Goal: Transaction & Acquisition: Purchase product/service

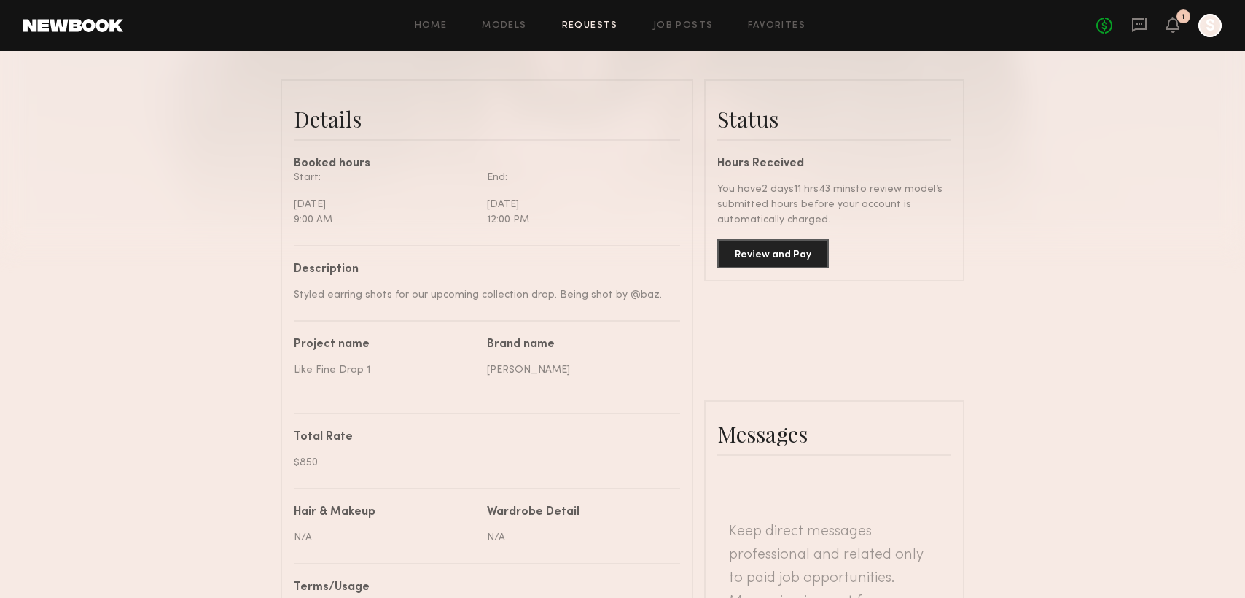
scroll to position [268, 0]
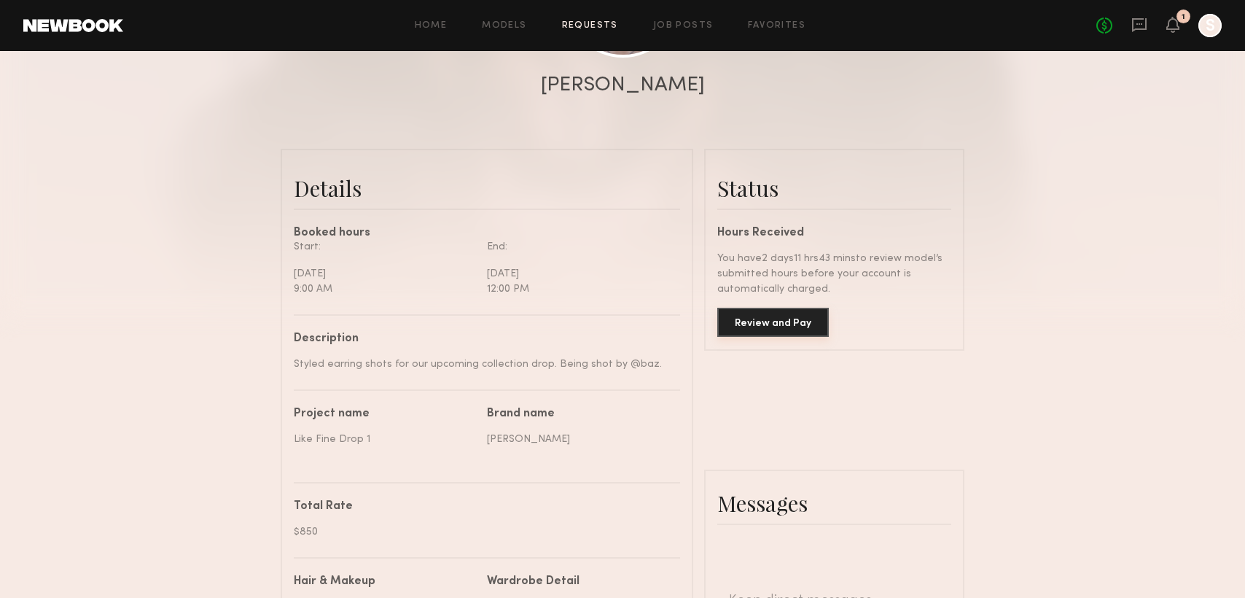
click at [763, 324] on button "Review and Pay" at bounding box center [773, 322] width 112 height 29
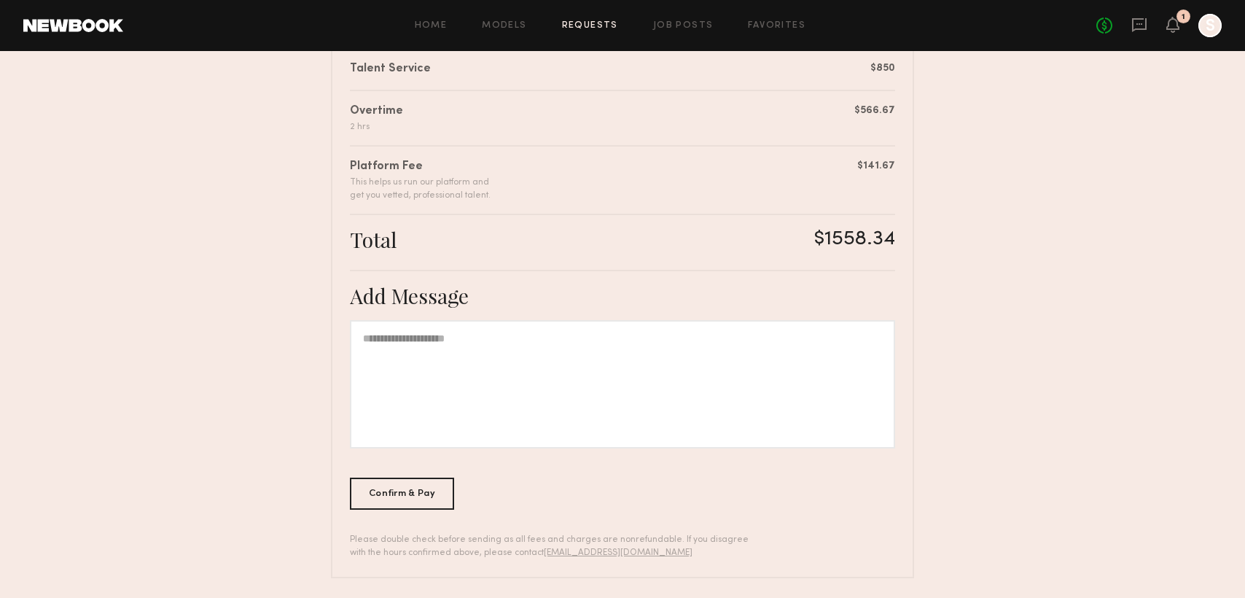
scroll to position [389, 0]
click at [403, 498] on div "Confirm & Pay" at bounding box center [402, 489] width 104 height 32
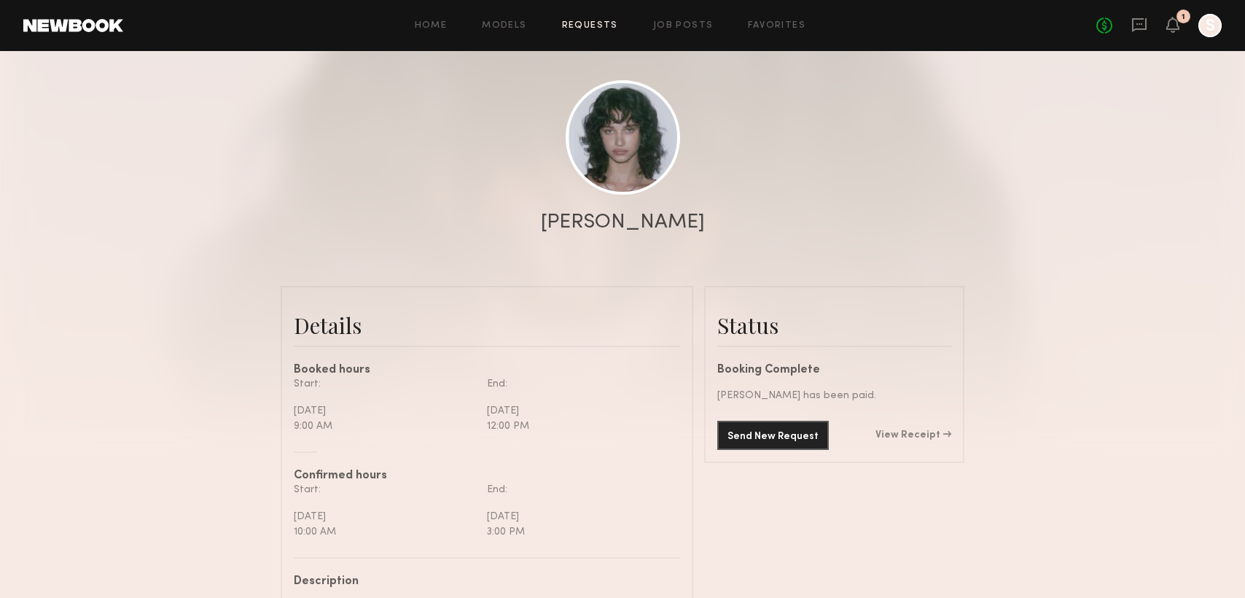
scroll to position [143, 0]
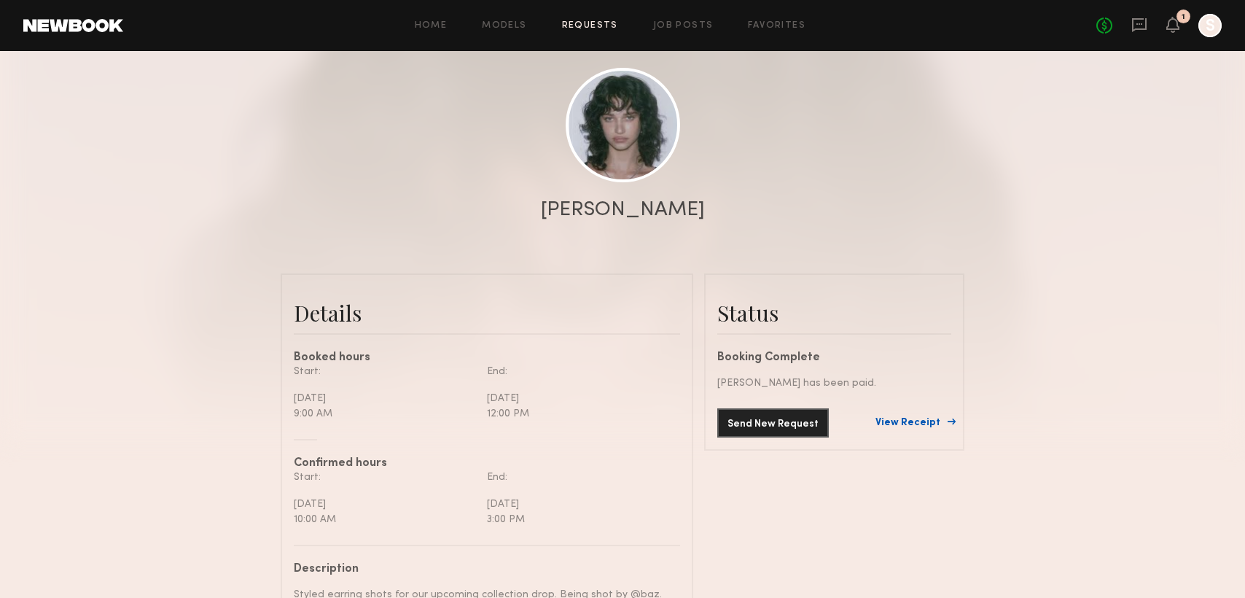
click at [895, 421] on link "View Receipt" at bounding box center [913, 423] width 76 height 10
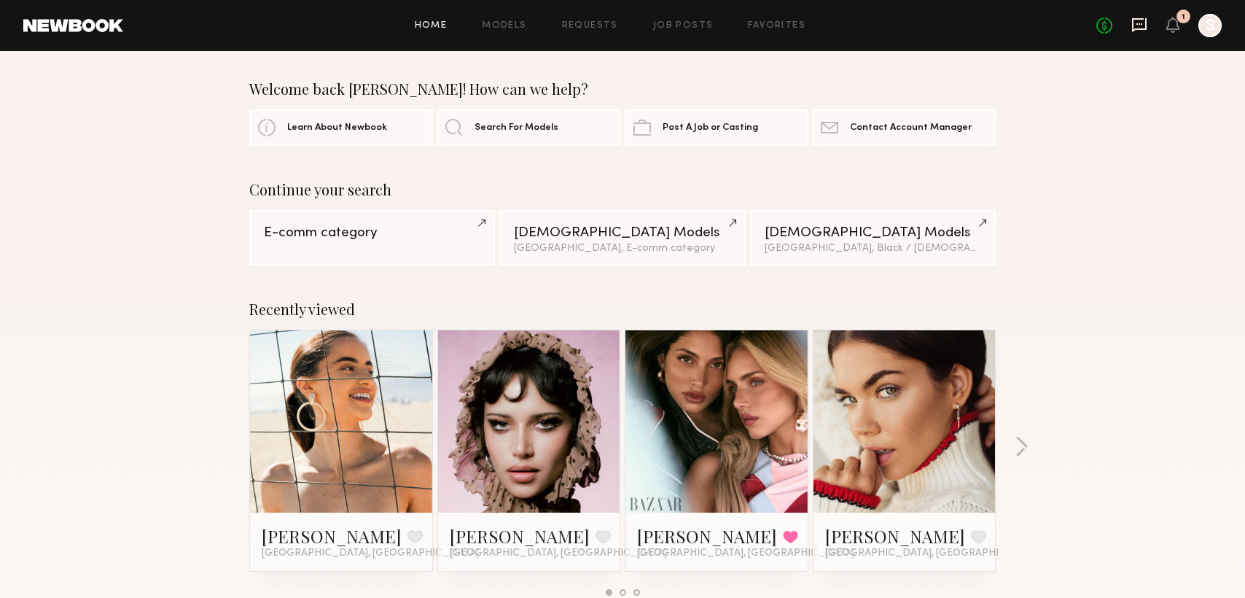
click at [1137, 25] on icon at bounding box center [1139, 25] width 16 height 16
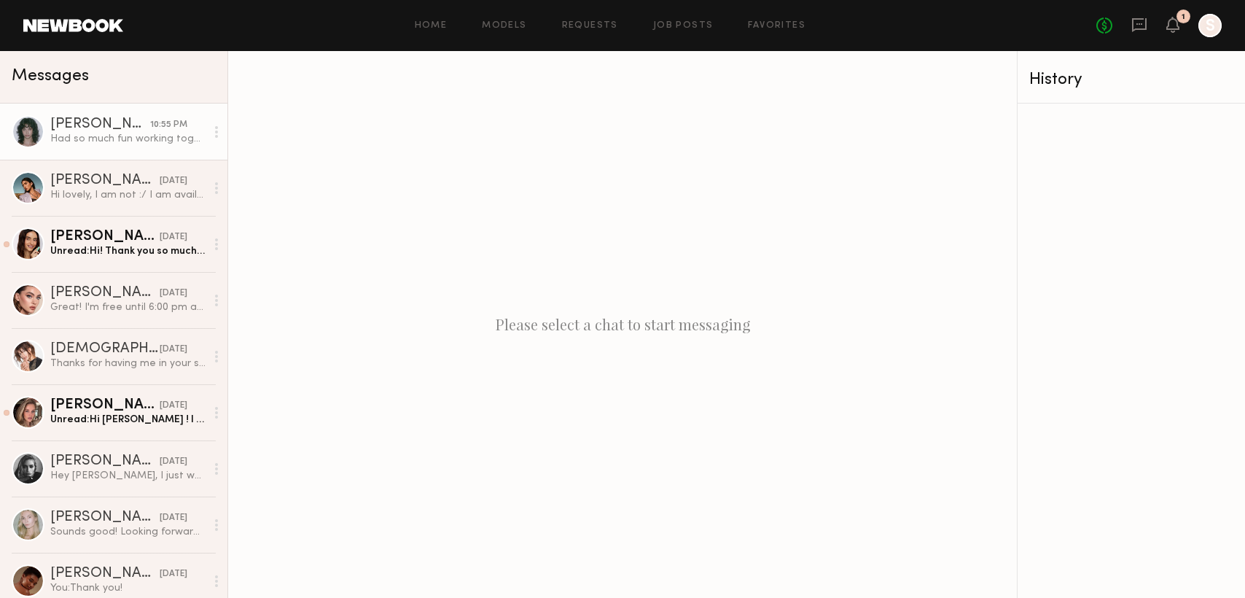
click at [94, 126] on div "Jessie M." at bounding box center [100, 124] width 100 height 15
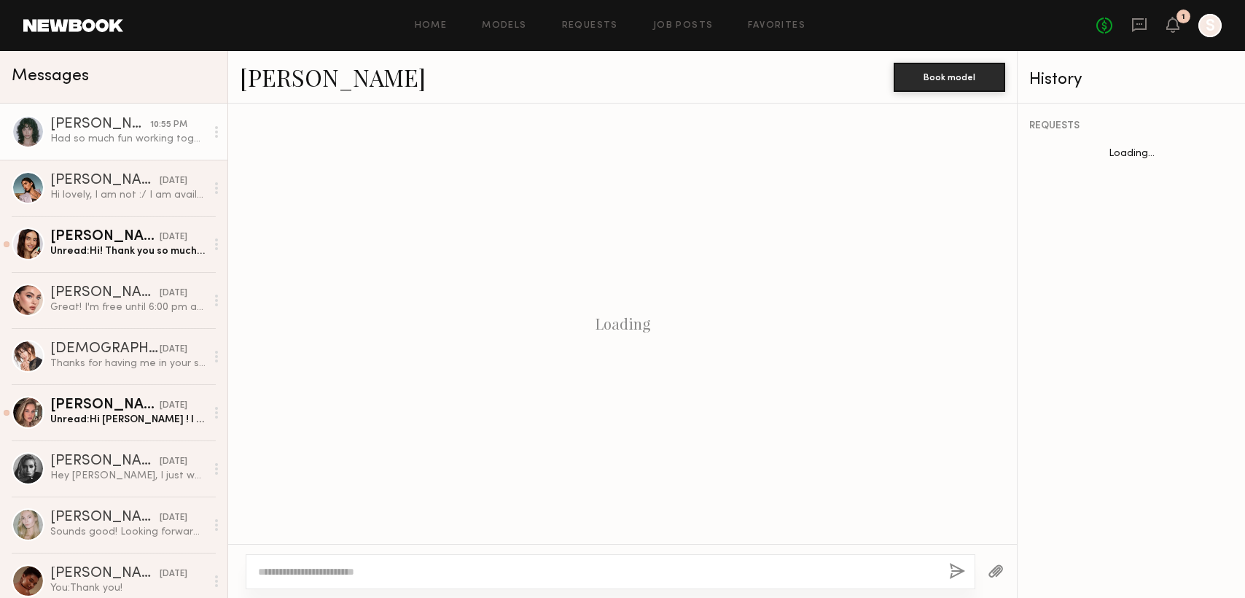
scroll to position [1424, 0]
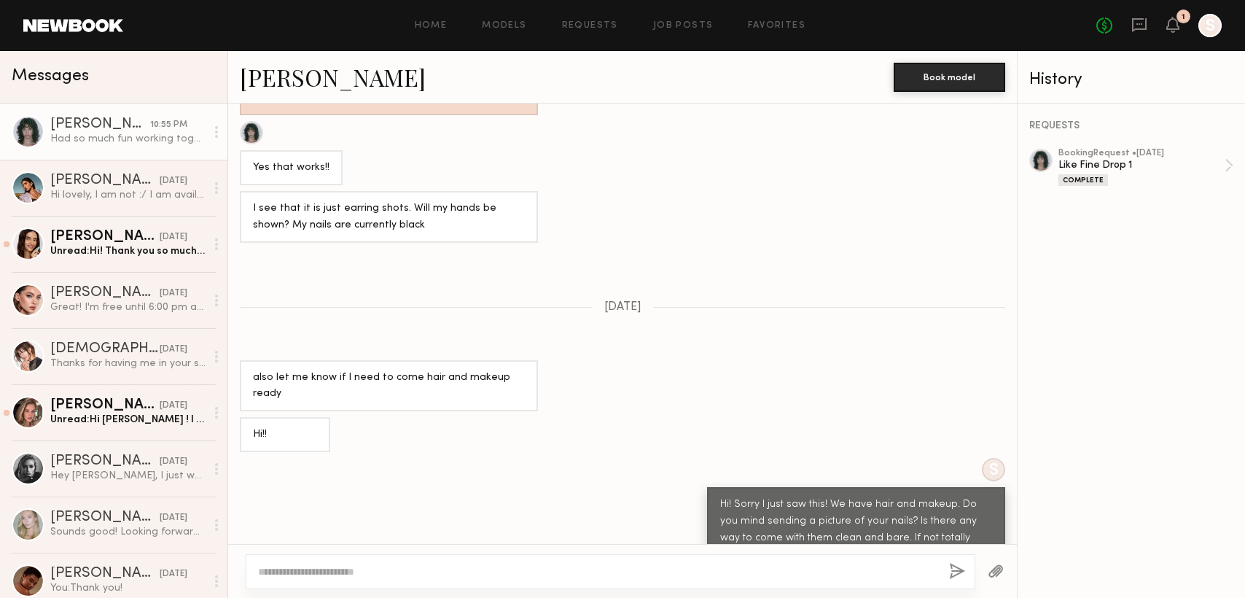
click at [357, 569] on textarea at bounding box center [597, 571] width 679 height 15
type textarea "*"
click at [122, 246] on div "Unread: Hi! Thank you so much for reaching out, unfortunately tomorrow would no…" at bounding box center [127, 251] width 155 height 14
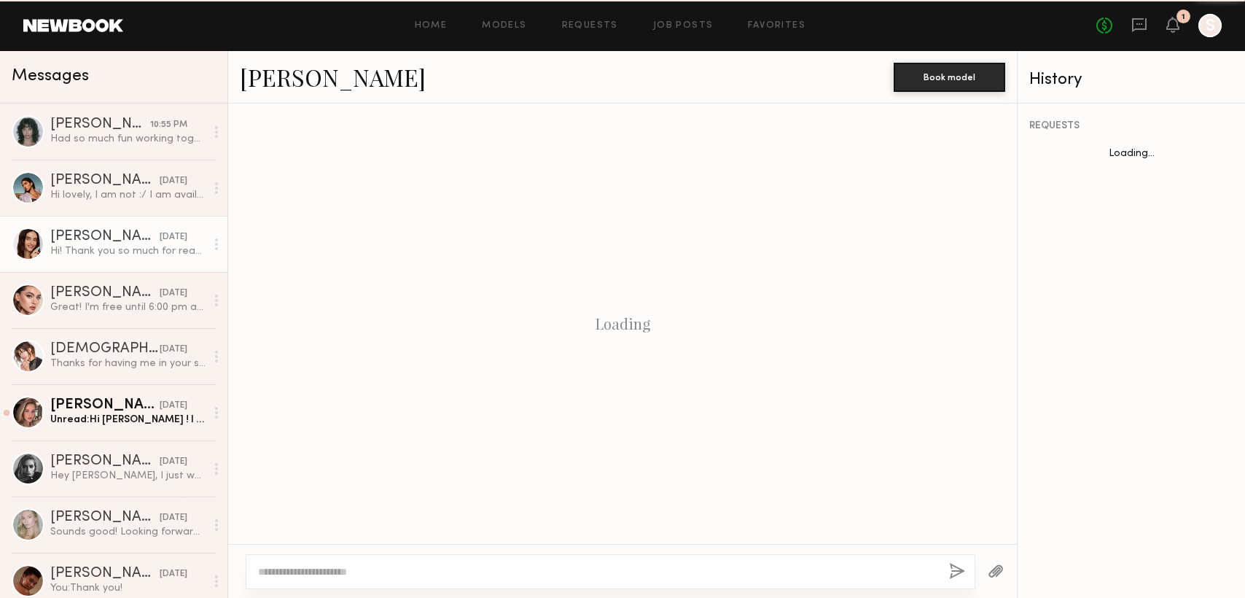
scroll to position [247, 0]
